Goal: Task Accomplishment & Management: Use online tool/utility

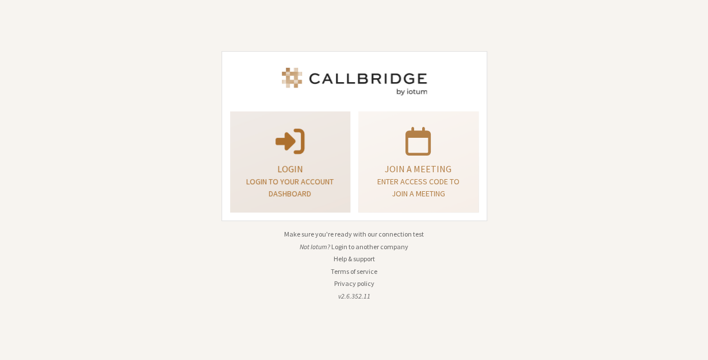
click at [307, 167] on p "Login" at bounding box center [289, 169] width 91 height 14
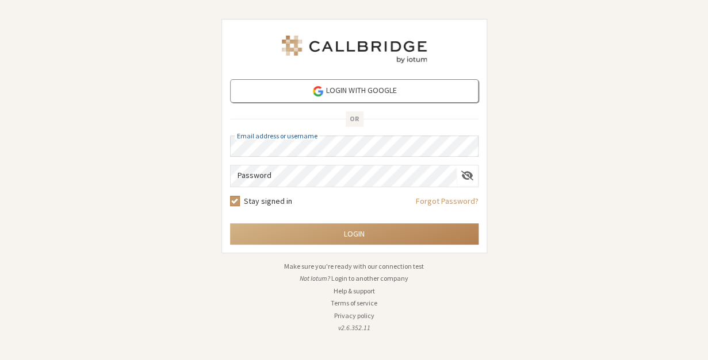
click at [230, 224] on button "Login" at bounding box center [354, 234] width 248 height 21
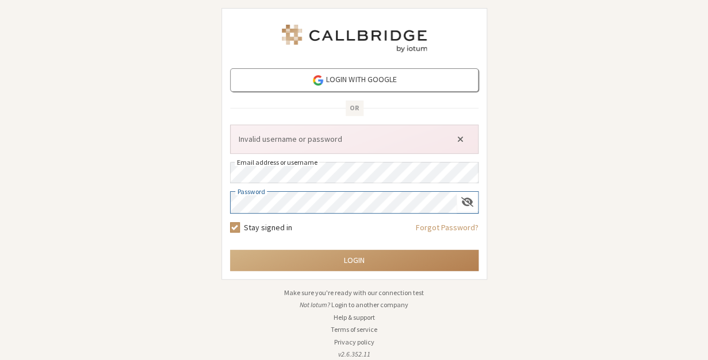
click button "Close alert" at bounding box center [460, 138] width 18 height 17
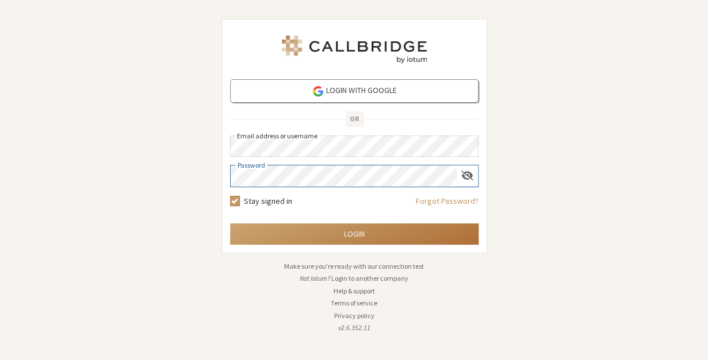
click at [320, 241] on button "Login" at bounding box center [354, 234] width 248 height 21
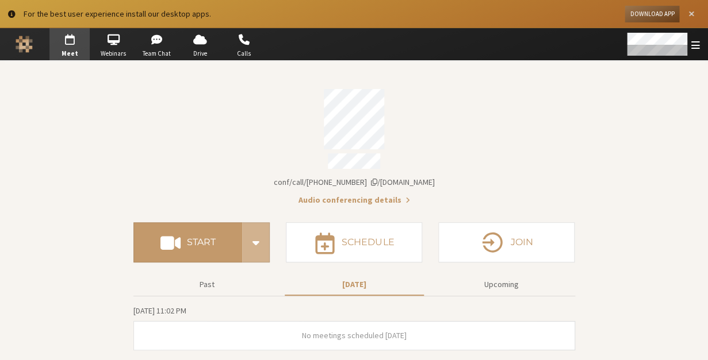
click at [690, 12] on span "Close alert" at bounding box center [691, 14] width 6 height 9
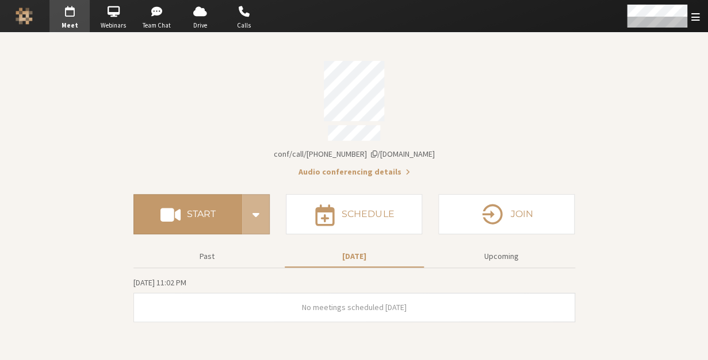
click at [468, 95] on div "Account details" at bounding box center [353, 91] width 441 height 60
